Goal: Check status: Check status

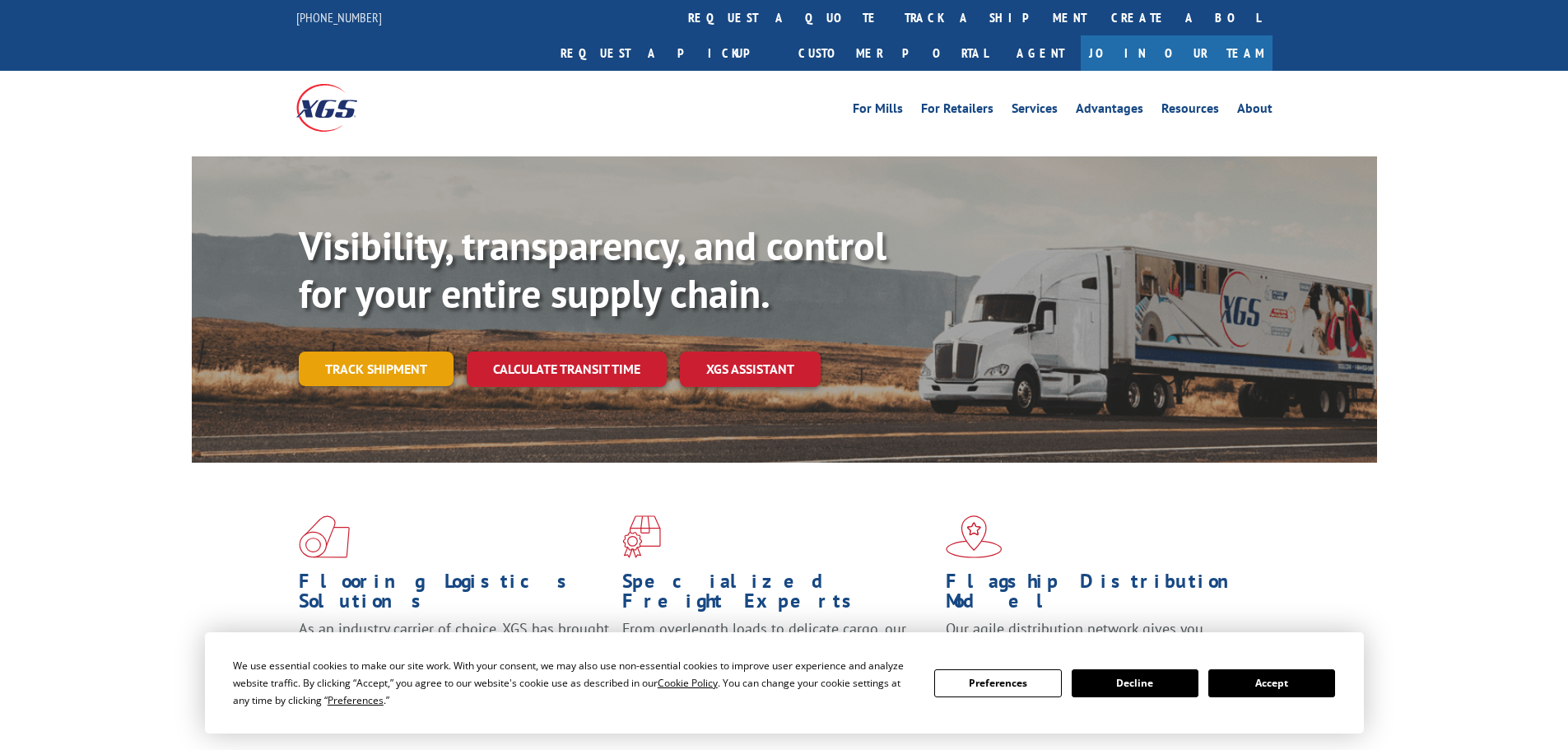
click at [389, 352] on link "Track shipment" at bounding box center [376, 369] width 155 height 35
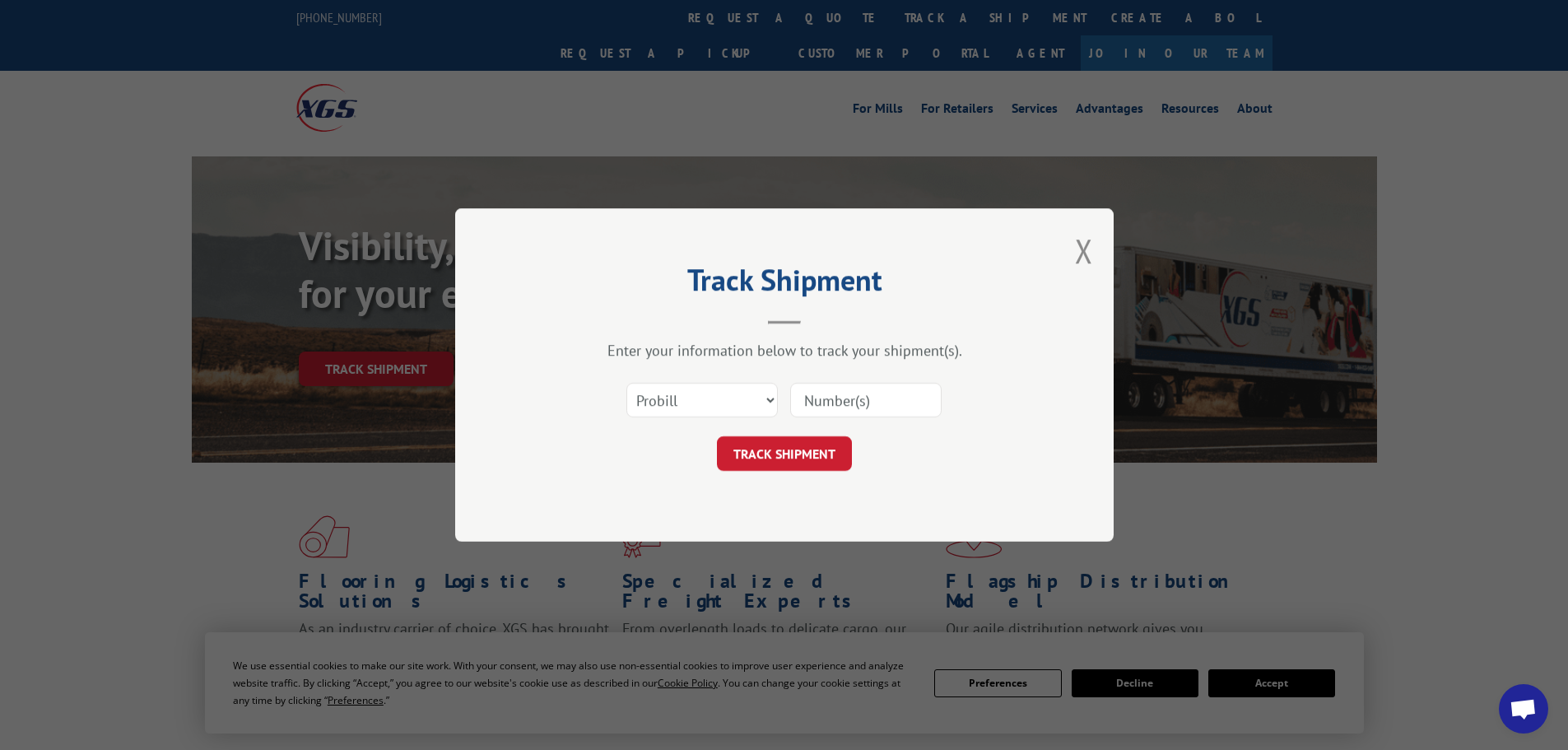
paste input "2560056"
type input "2560056"
click at [781, 456] on button "TRACK SHIPMENT" at bounding box center [784, 453] width 135 height 35
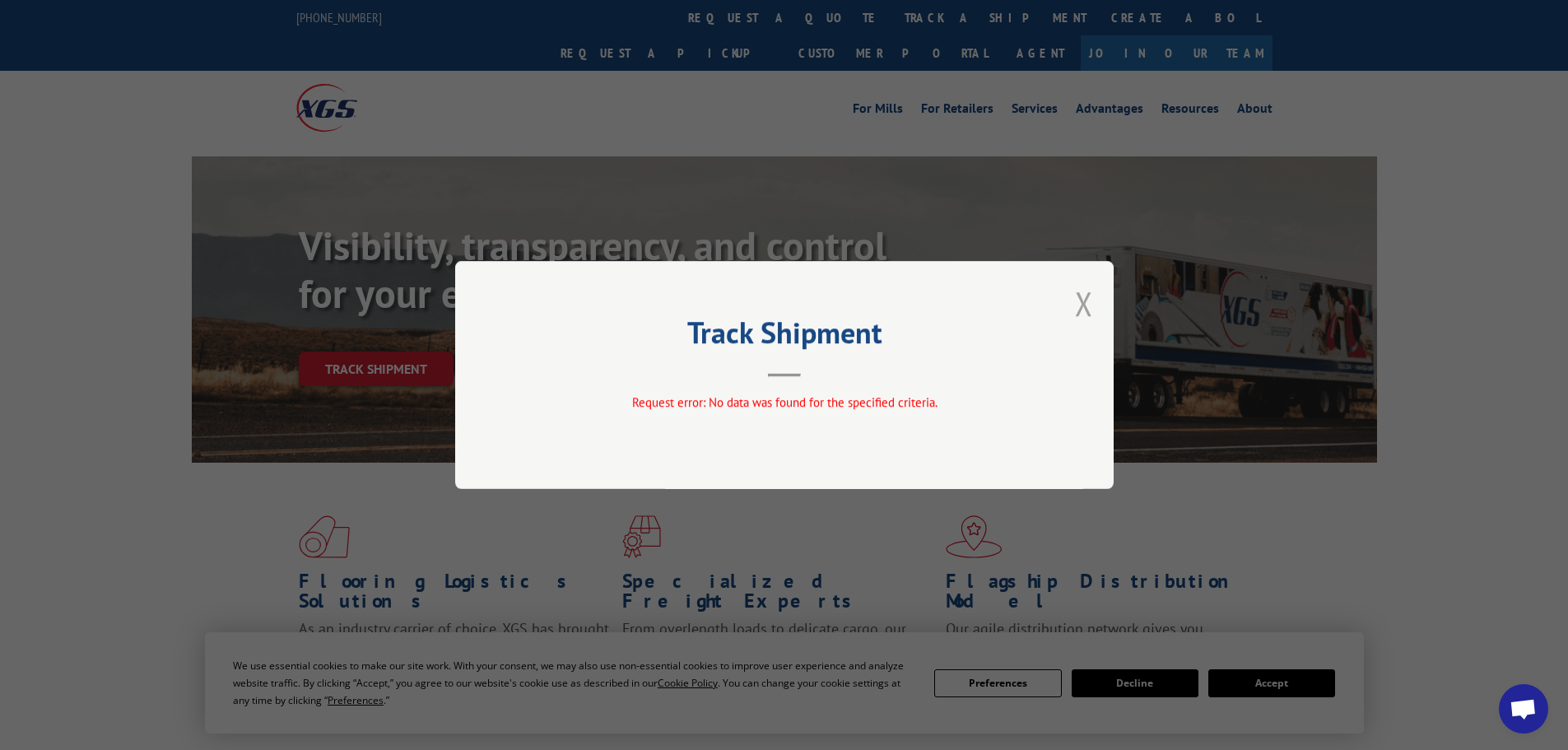
drag, startPoint x: 1093, startPoint y: 302, endPoint x: 1085, endPoint y: 304, distance: 8.2
click at [1091, 303] on div "Track Shipment Request error: No data was found for the specified criteria." at bounding box center [784, 375] width 659 height 228
click at [1081, 304] on button "Close modal" at bounding box center [1083, 303] width 18 height 43
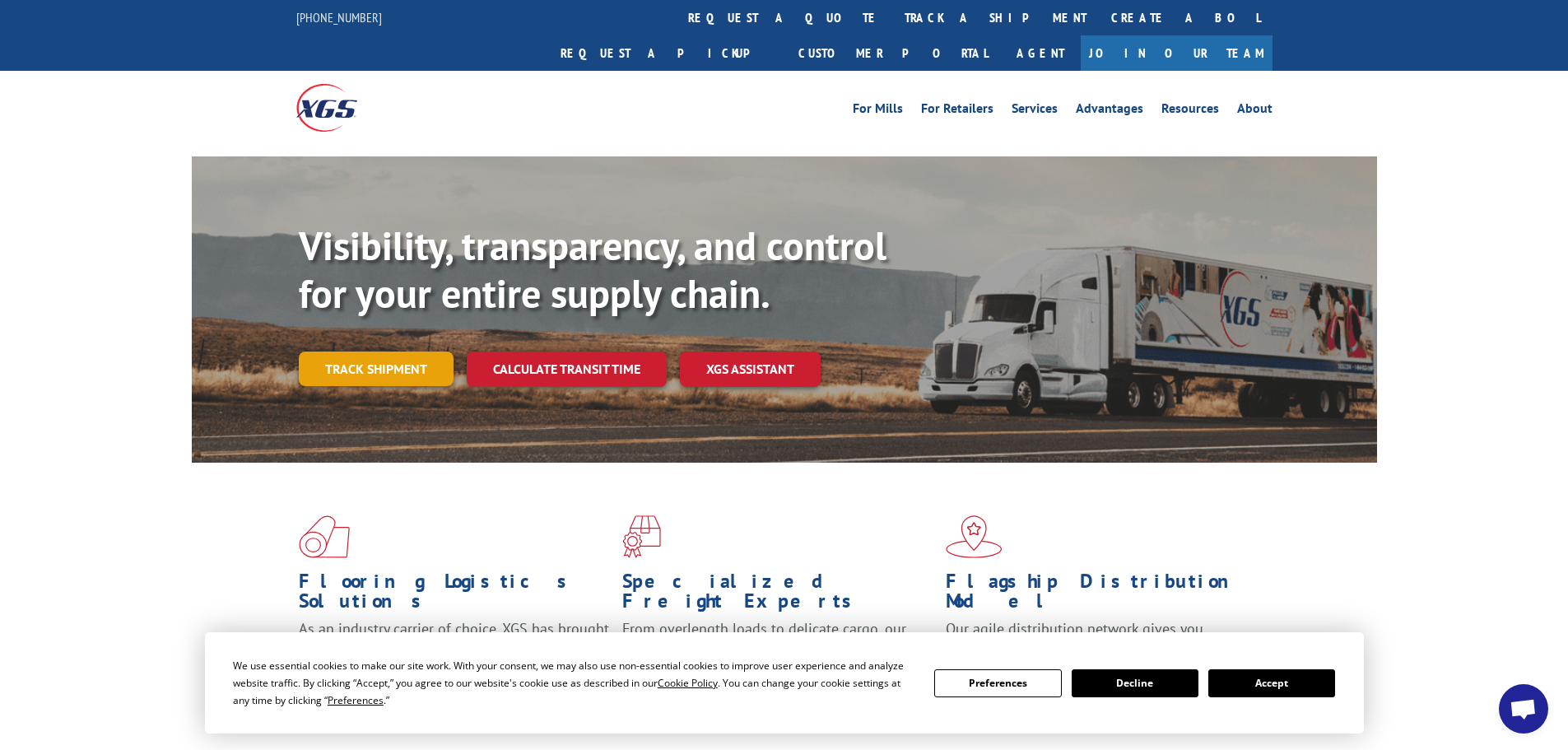
click at [353, 352] on link "Track shipment" at bounding box center [376, 369] width 155 height 35
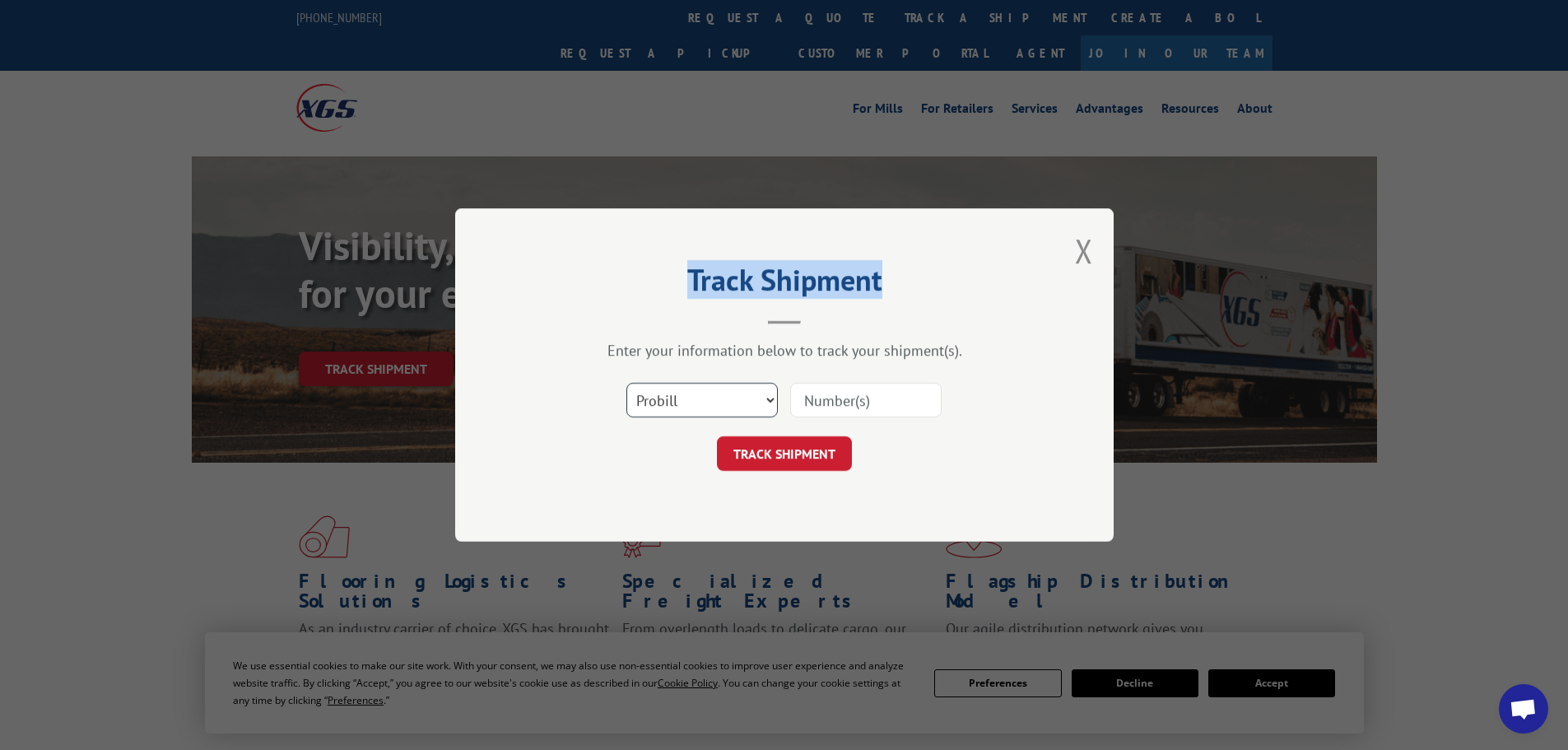
click at [724, 400] on select "Select category... Probill BOL PO" at bounding box center [702, 400] width 152 height 35
select select "po"
click at [626, 383] on select "Select category... Probill BOL PO" at bounding box center [702, 400] width 152 height 35
paste input "31567707"
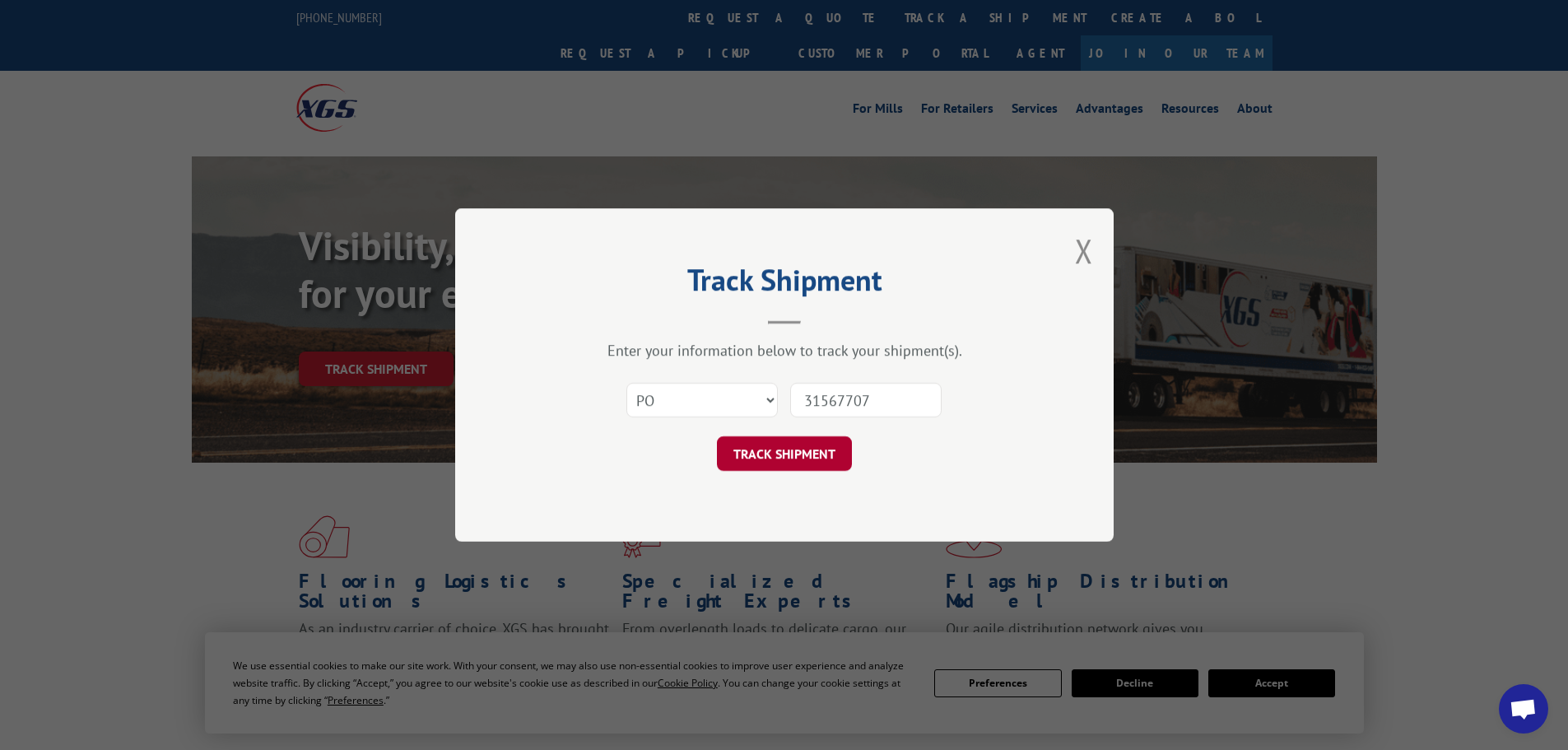
type input "31567707"
click at [796, 466] on button "TRACK SHIPMENT" at bounding box center [784, 453] width 135 height 35
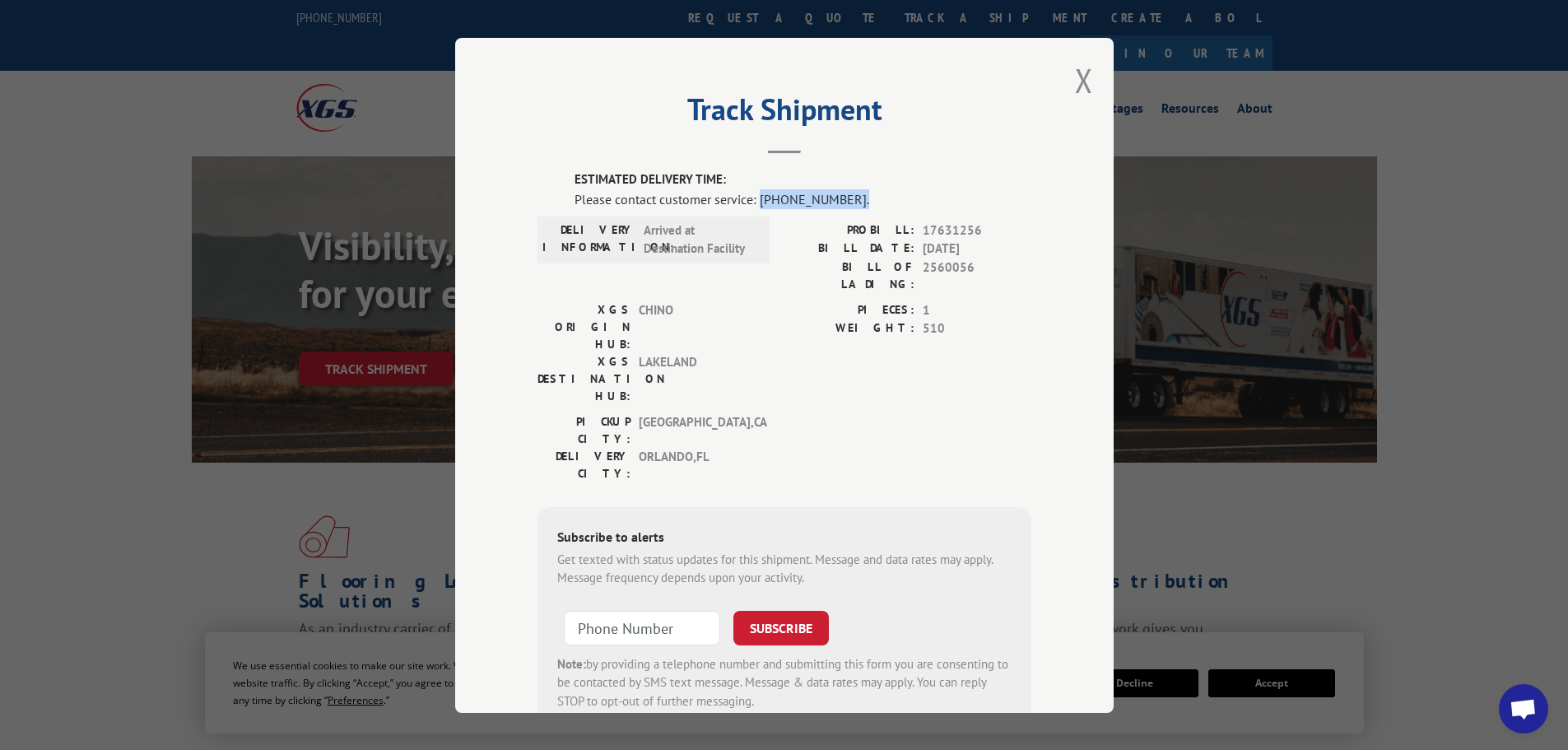
drag, startPoint x: 754, startPoint y: 201, endPoint x: 848, endPoint y: 196, distance: 94.1
click at [848, 196] on div "Please contact customer service: [PHONE_NUMBER]." at bounding box center [803, 197] width 457 height 19
drag, startPoint x: 831, startPoint y: 197, endPoint x: 790, endPoint y: 191, distance: 41.4
click at [806, 188] on div "Please contact customer service: [PHONE_NUMBER]." at bounding box center [803, 197] width 457 height 19
click at [764, 198] on div "Please contact customer service: [PHONE_NUMBER]." at bounding box center [803, 197] width 457 height 19
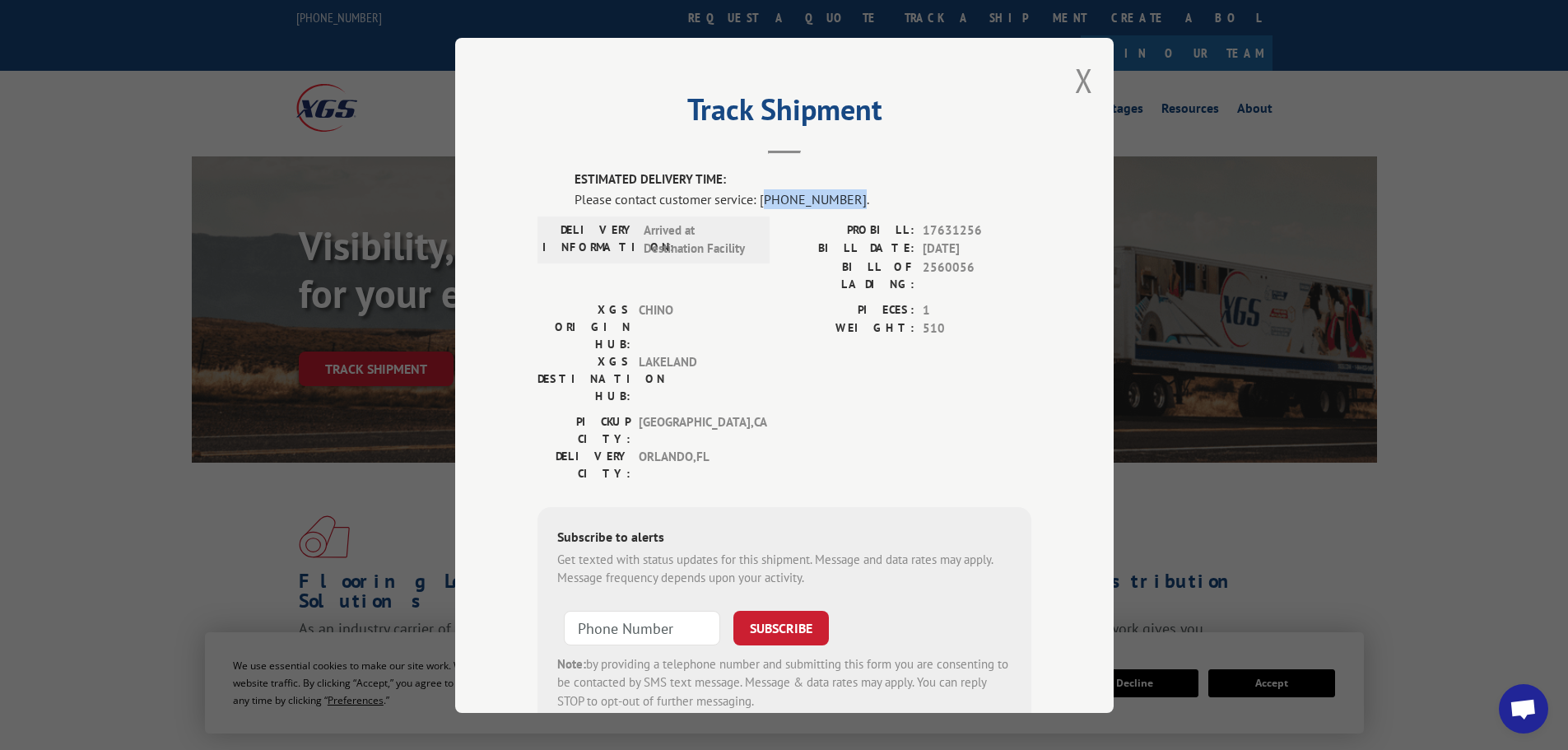
drag, startPoint x: 757, startPoint y: 197, endPoint x: 839, endPoint y: 200, distance: 82.1
click at [839, 200] on div "Please contact customer service: [PHONE_NUMBER]." at bounding box center [803, 197] width 457 height 19
copy div "844) 947-7447"
